Goal: Use online tool/utility: Utilize a website feature to perform a specific function

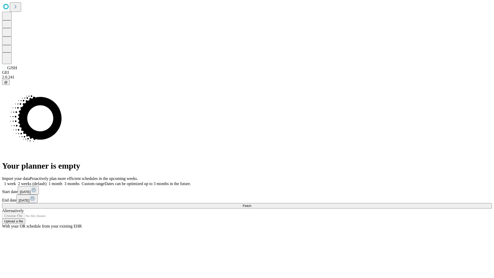
click at [16, 181] on label "1 week" at bounding box center [9, 183] width 14 height 4
click at [251, 204] on span "Fetch" at bounding box center [247, 206] width 8 height 4
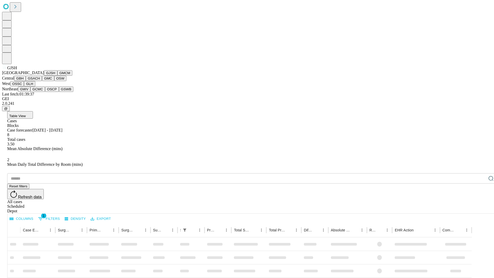
click at [57, 76] on button "GMCM" at bounding box center [64, 72] width 15 height 5
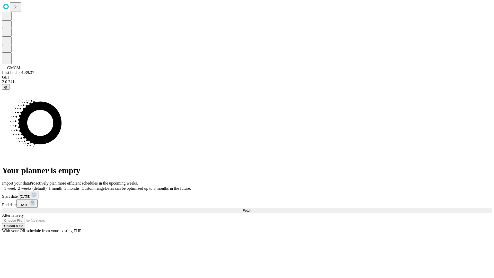
click at [16, 186] on label "1 week" at bounding box center [9, 188] width 14 height 4
click at [251, 208] on span "Fetch" at bounding box center [247, 210] width 8 height 4
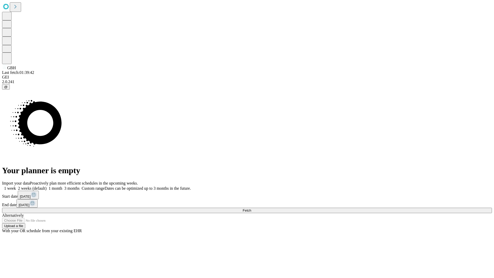
click at [16, 186] on label "1 week" at bounding box center [9, 188] width 14 height 4
click at [251, 208] on span "Fetch" at bounding box center [247, 210] width 8 height 4
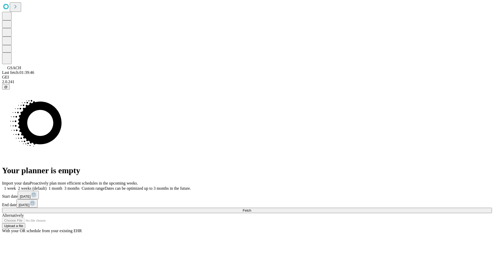
click at [16, 186] on label "1 week" at bounding box center [9, 188] width 14 height 4
click at [251, 208] on span "Fetch" at bounding box center [247, 210] width 8 height 4
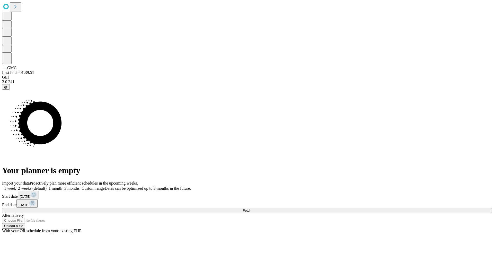
click at [16, 186] on label "1 week" at bounding box center [9, 188] width 14 height 4
click at [251, 208] on span "Fetch" at bounding box center [247, 210] width 8 height 4
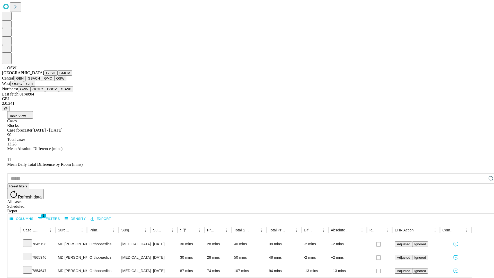
click at [24, 86] on button "OSSC" at bounding box center [17, 83] width 14 height 5
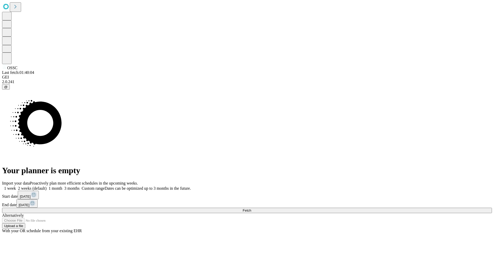
click at [16, 186] on label "1 week" at bounding box center [9, 188] width 14 height 4
click at [251, 208] on span "Fetch" at bounding box center [247, 210] width 8 height 4
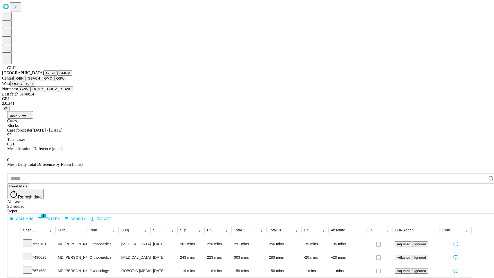
click at [30, 92] on button "GWV" at bounding box center [24, 88] width 12 height 5
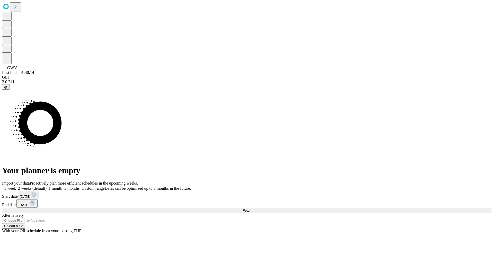
click at [16, 186] on label "1 week" at bounding box center [9, 188] width 14 height 4
click at [251, 208] on span "Fetch" at bounding box center [247, 210] width 8 height 4
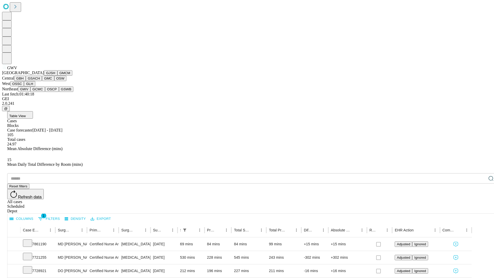
click at [40, 92] on button "GCMC" at bounding box center [37, 88] width 15 height 5
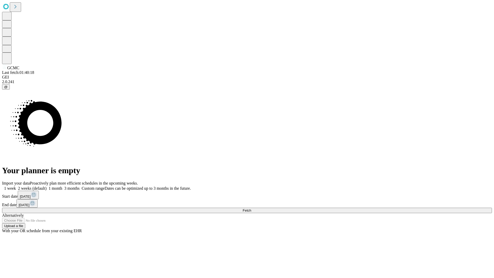
click at [251, 208] on span "Fetch" at bounding box center [247, 210] width 8 height 4
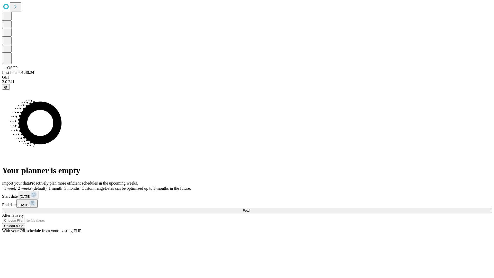
click at [16, 186] on label "1 week" at bounding box center [9, 188] width 14 height 4
click at [251, 208] on span "Fetch" at bounding box center [247, 210] width 8 height 4
